Goal: Task Accomplishment & Management: Manage account settings

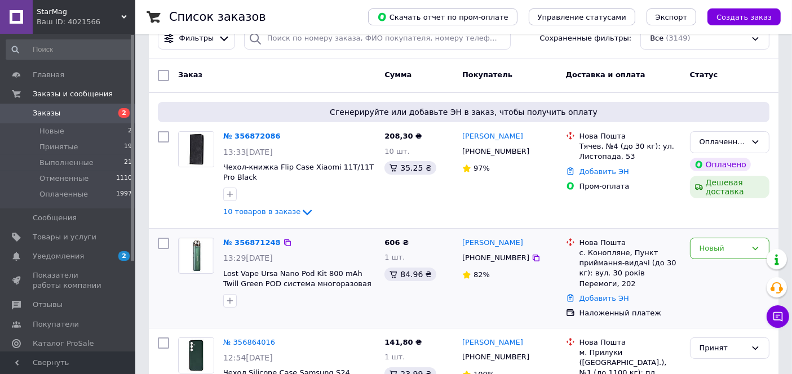
scroll to position [120, 0]
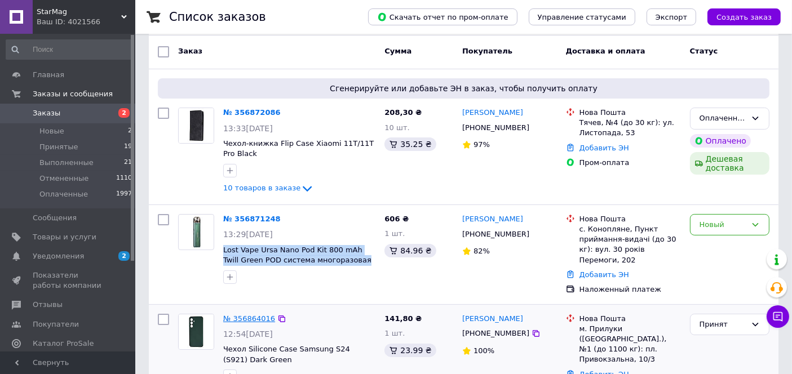
drag, startPoint x: 340, startPoint y: 248, endPoint x: 231, endPoint y: 294, distance: 118.7
click at [221, 241] on div "№ 356871248 13:29, 12.08.2025 Lost Vape Ursa Nano Pod Kit 800 mAh Twill Green P…" at bounding box center [299, 249] width 161 height 79
copy span "Lost Vape Ursa Nano Pod Kit 800 mAh Twill Green POD система многоразовая"
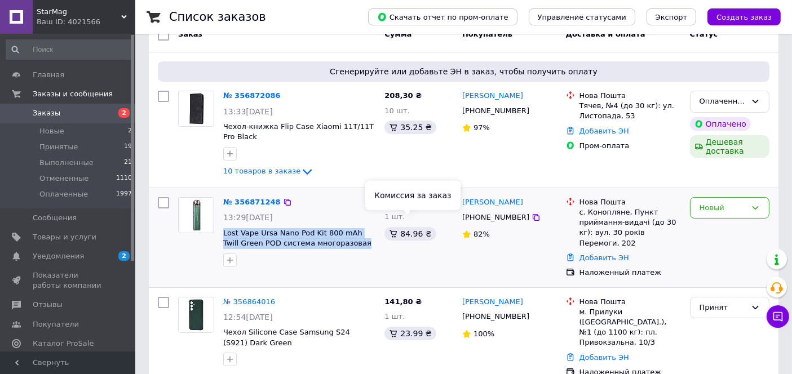
scroll to position [183, 0]
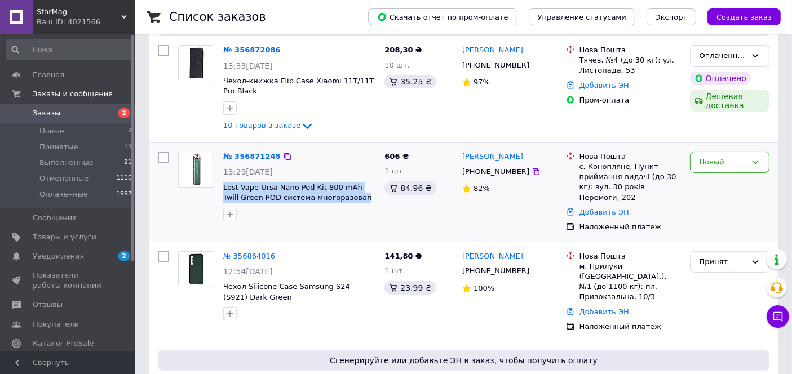
copy span "Lost Vape Ursa Nano Pod Kit 800 mAh Twill Green POD система многоразовая"
click at [244, 152] on link "№ 356871248" at bounding box center [251, 156] width 57 height 8
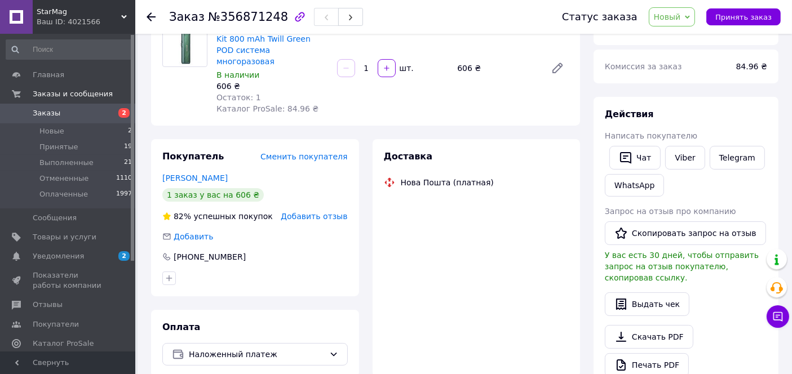
scroll to position [188, 0]
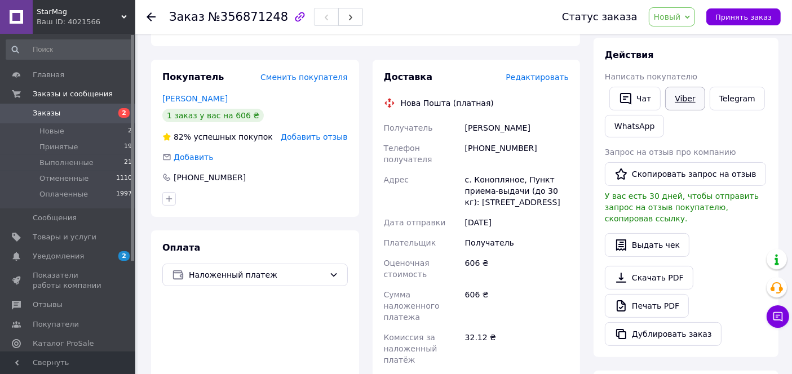
click at [675, 94] on link "Viber" at bounding box center [684, 99] width 39 height 24
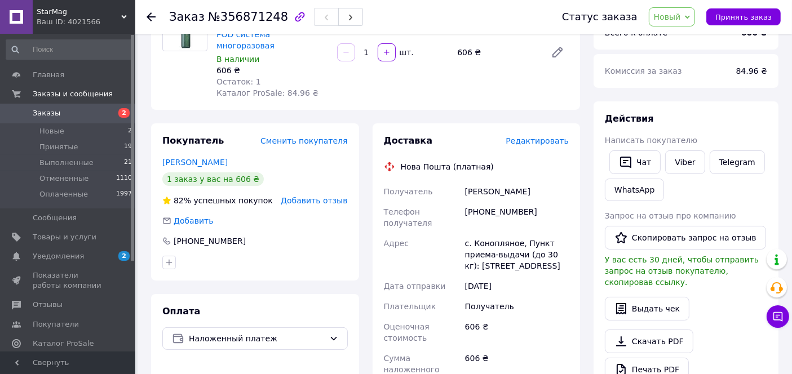
scroll to position [63, 0]
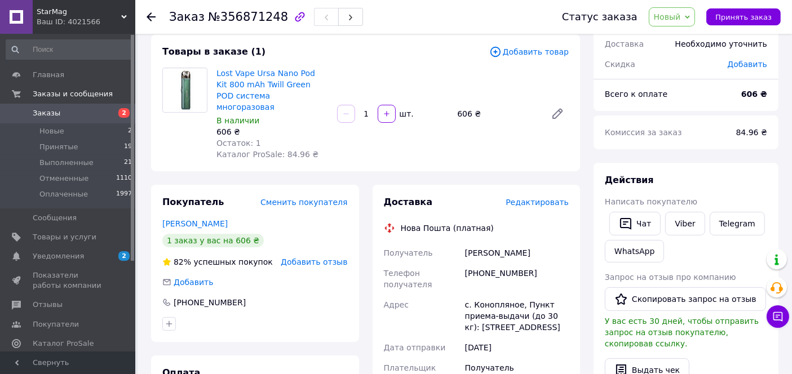
click at [150, 14] on icon at bounding box center [151, 16] width 9 height 9
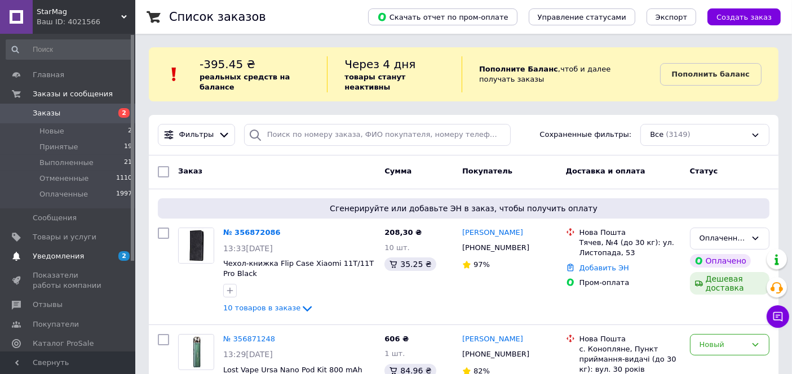
click at [82, 251] on span "Уведомления" at bounding box center [69, 256] width 72 height 10
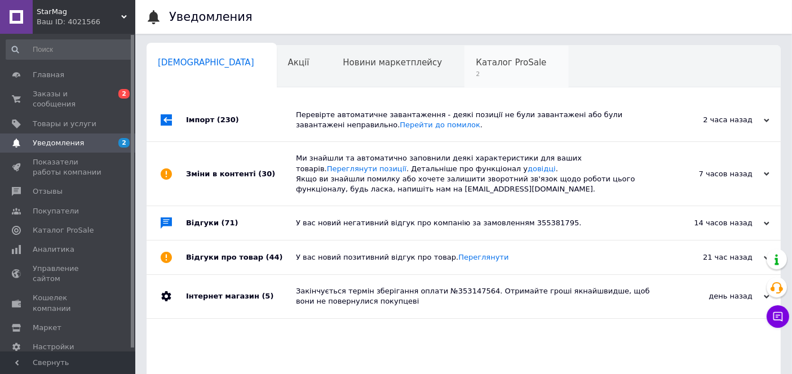
click at [476, 65] on span "Каталог ProSale" at bounding box center [511, 62] width 70 height 10
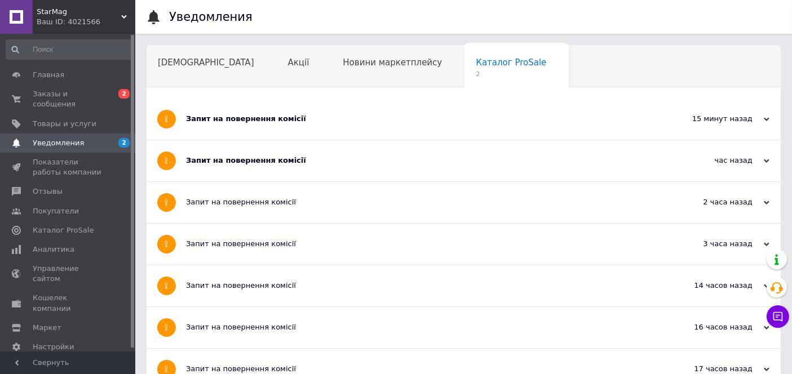
click at [259, 160] on div "Запит на повернення комісії" at bounding box center [421, 161] width 471 height 10
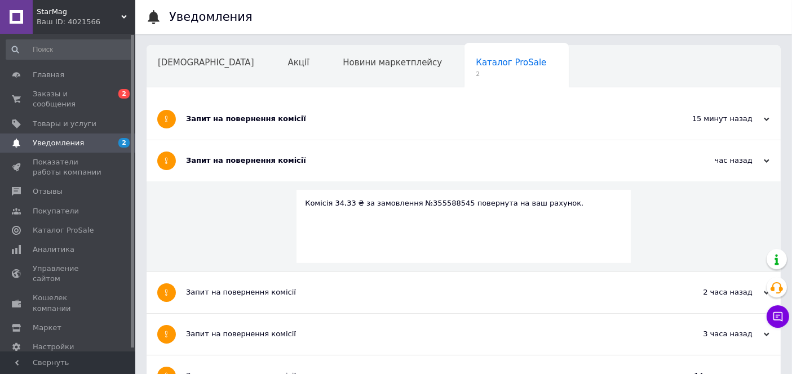
click at [265, 121] on div "Запит на повернення комісії" at bounding box center [421, 119] width 471 height 10
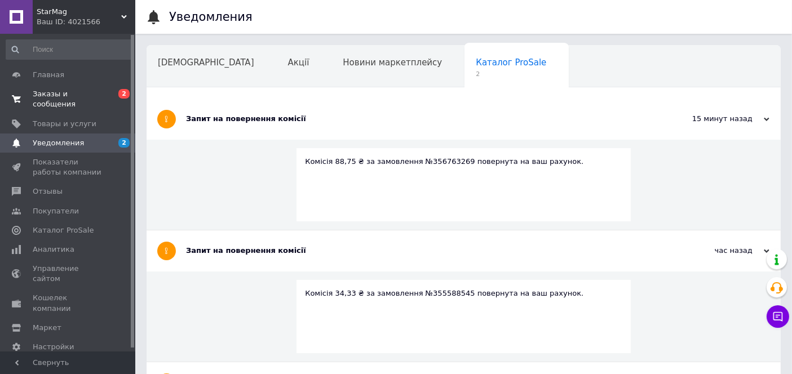
click at [85, 87] on link "Заказы и сообщения 0 2" at bounding box center [69, 99] width 139 height 29
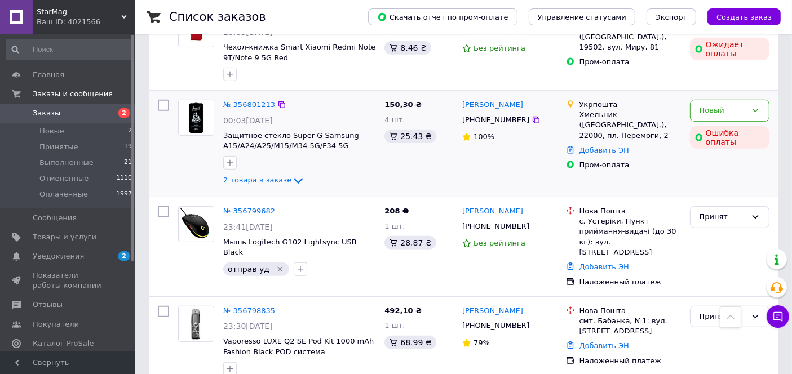
scroll to position [689, 0]
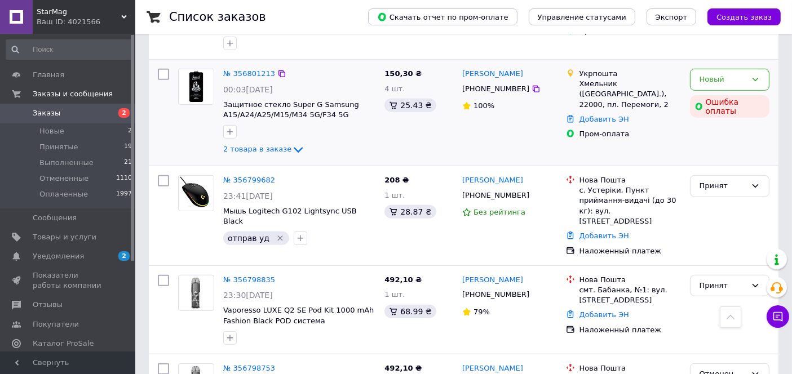
click at [260, 68] on div "№ 356801213" at bounding box center [249, 74] width 54 height 13
click at [258, 69] on link "№ 356801213" at bounding box center [249, 73] width 52 height 8
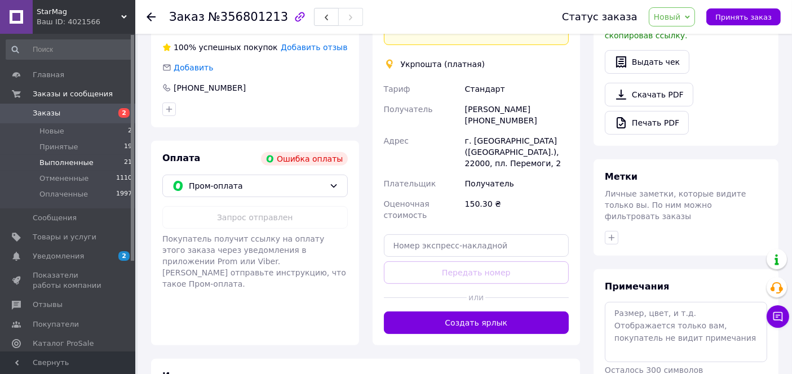
scroll to position [341, 0]
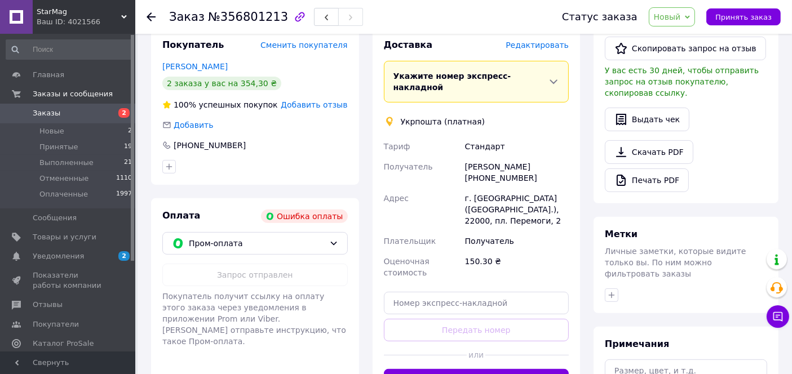
click at [66, 252] on span "Уведомления" at bounding box center [58, 256] width 51 height 10
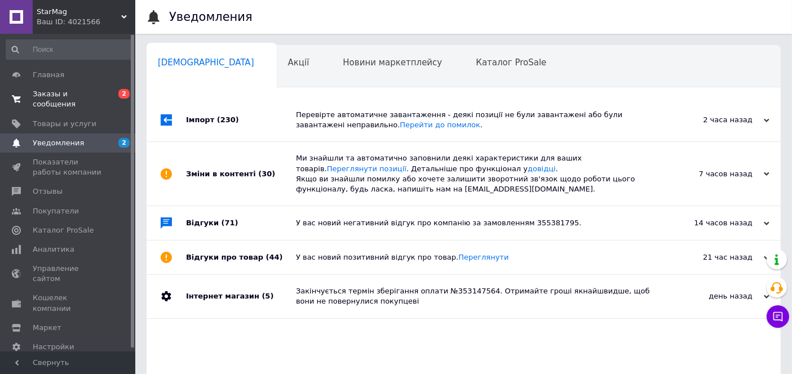
click at [74, 94] on span "Заказы и сообщения" at bounding box center [69, 99] width 72 height 20
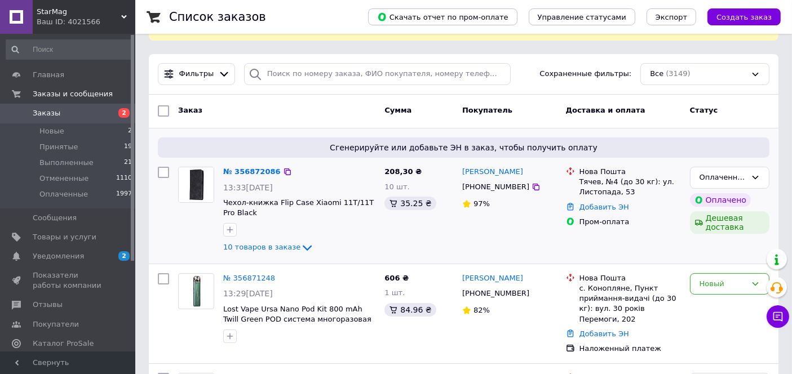
scroll to position [125, 0]
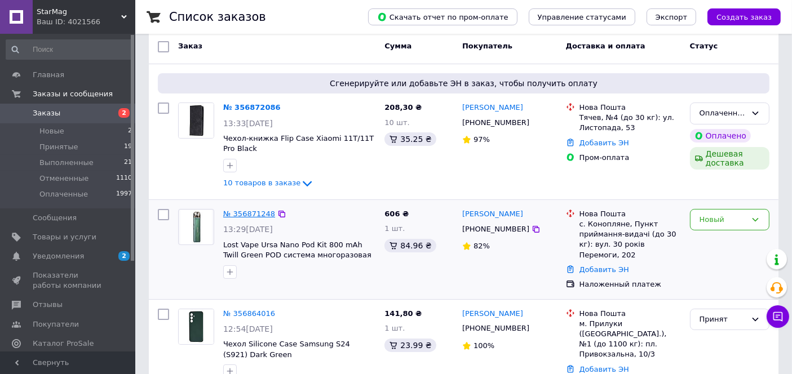
click at [256, 210] on link "№ 356871248" at bounding box center [249, 214] width 52 height 8
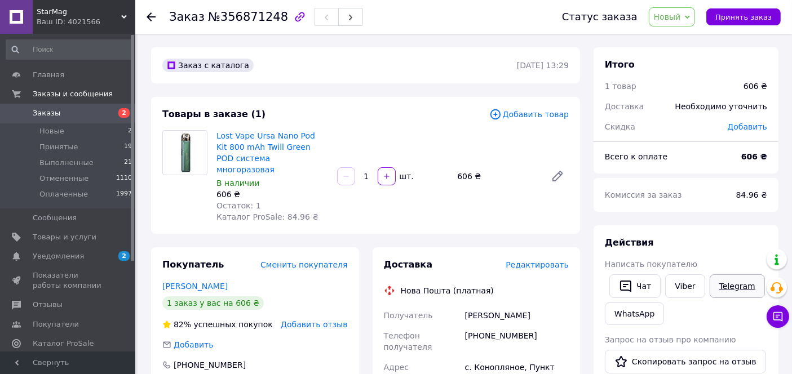
click at [727, 286] on link "Telegram" at bounding box center [736, 286] width 55 height 24
click at [148, 13] on icon at bounding box center [151, 16] width 9 height 9
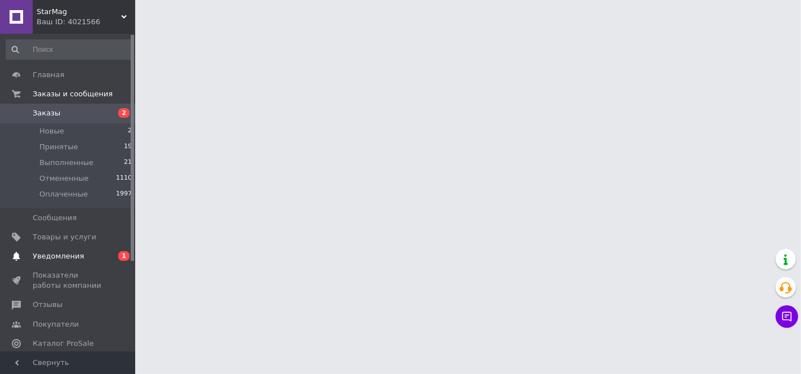
click at [59, 251] on span "Уведомления" at bounding box center [58, 256] width 51 height 10
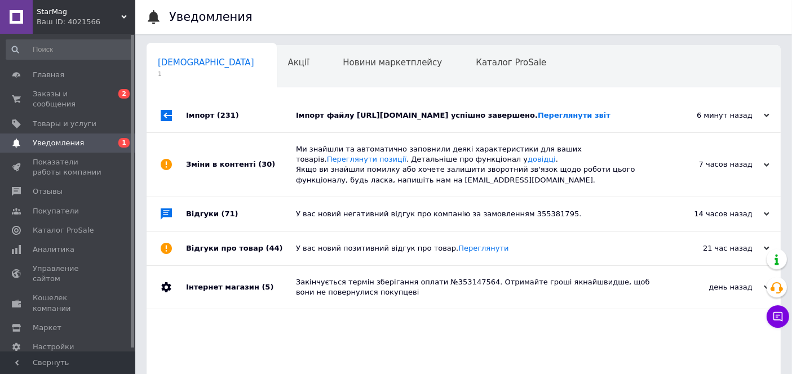
click at [396, 120] on div "Імпорт файлу https://media.2win.com.ua/data/1036_Imennik.xml успішно завершено.…" at bounding box center [476, 115] width 361 height 10
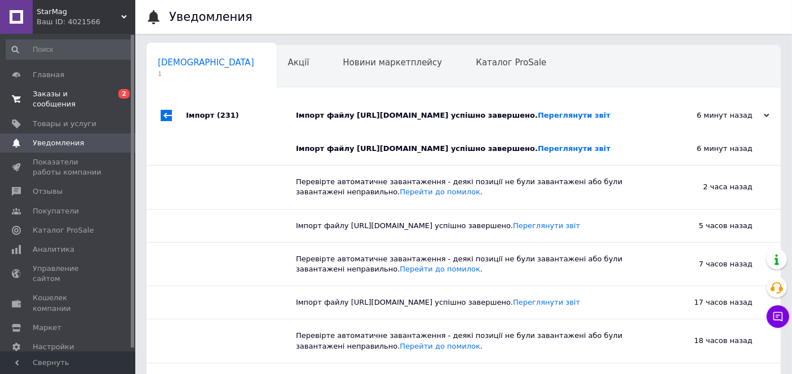
click at [76, 91] on span "Заказы и сообщения" at bounding box center [69, 99] width 72 height 20
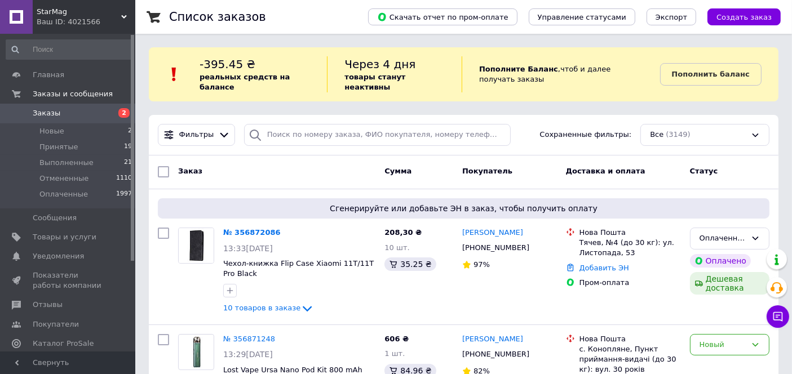
scroll to position [125, 0]
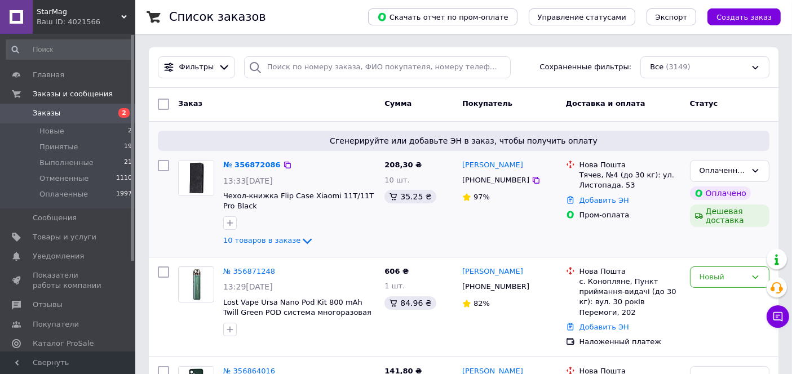
scroll to position [125, 0]
